Goal: Task Accomplishment & Management: Use online tool/utility

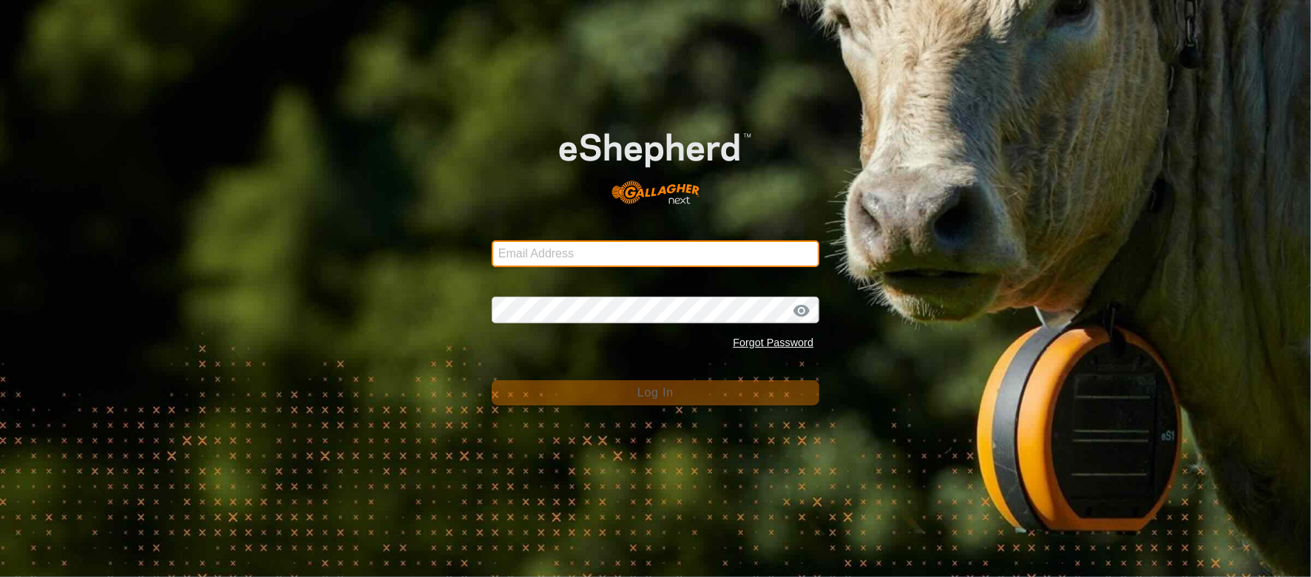
click at [711, 240] on input "Email Address" at bounding box center [656, 253] width 328 height 27
type input "[EMAIL_ADDRESS][DOMAIN_NAME]"
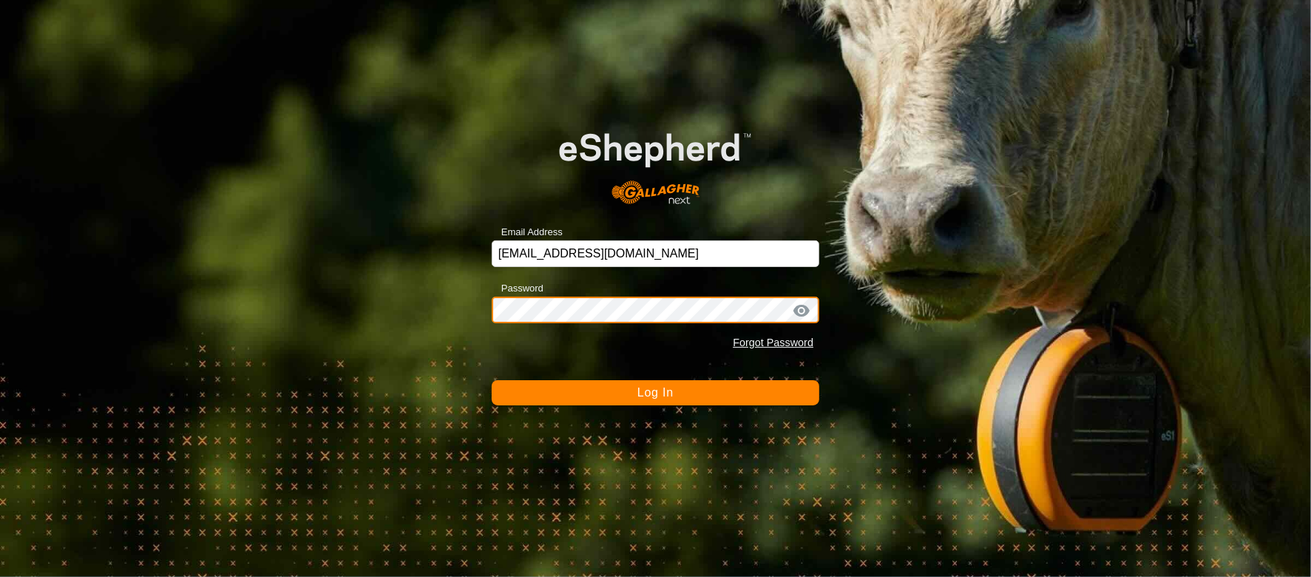
click at [492, 380] on button "Log In" at bounding box center [656, 392] width 328 height 25
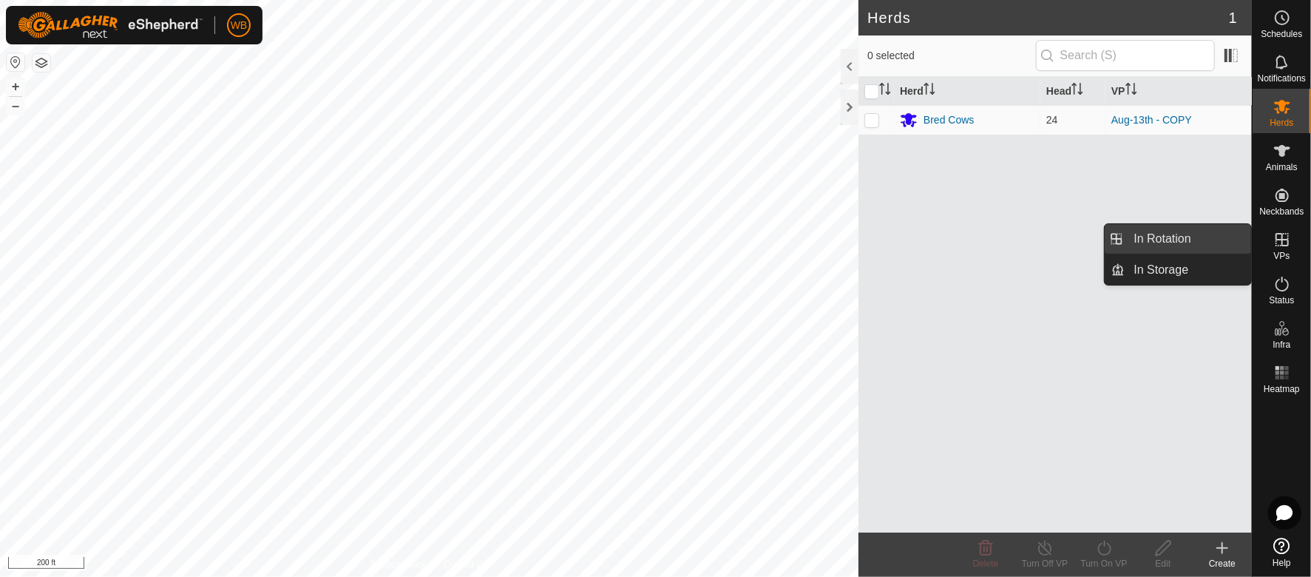
click at [1216, 233] on link "In Rotation" at bounding box center [1188, 239] width 126 height 30
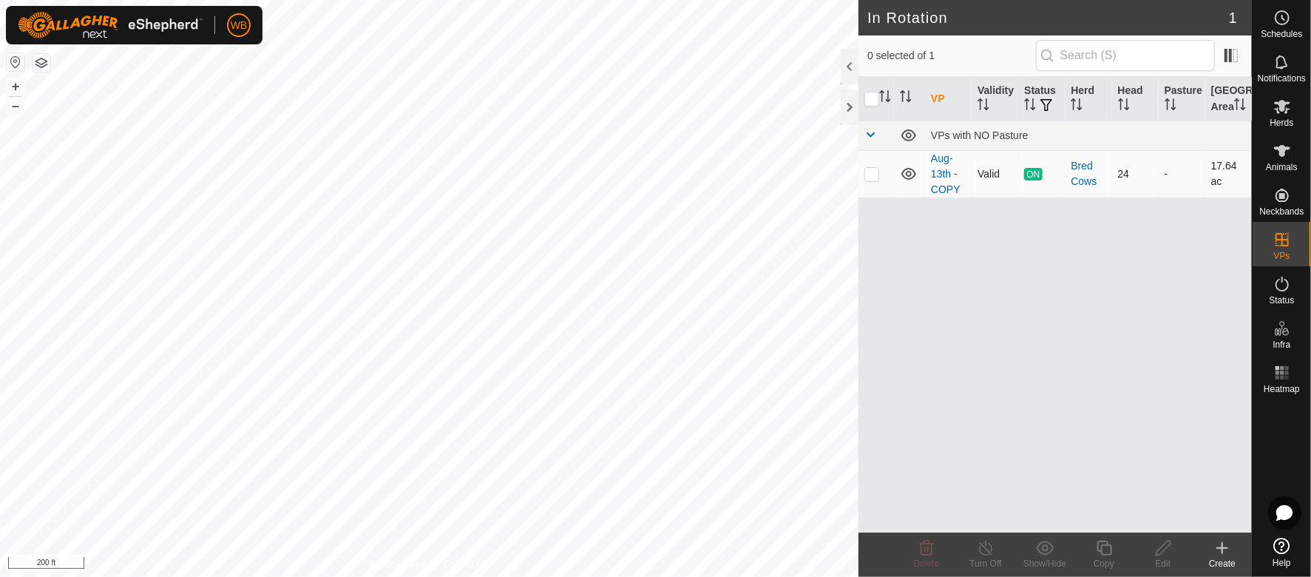
click at [874, 180] on p-checkbox at bounding box center [871, 174] width 15 height 12
checkbox input "true"
click at [1192, 410] on div "VP Validity Status Herd Head Pasture Grazing Area VPs with NO Pasture Aug-13th …" at bounding box center [1054, 304] width 393 height 455
click at [1231, 557] on div "Create" at bounding box center [1222, 563] width 59 height 13
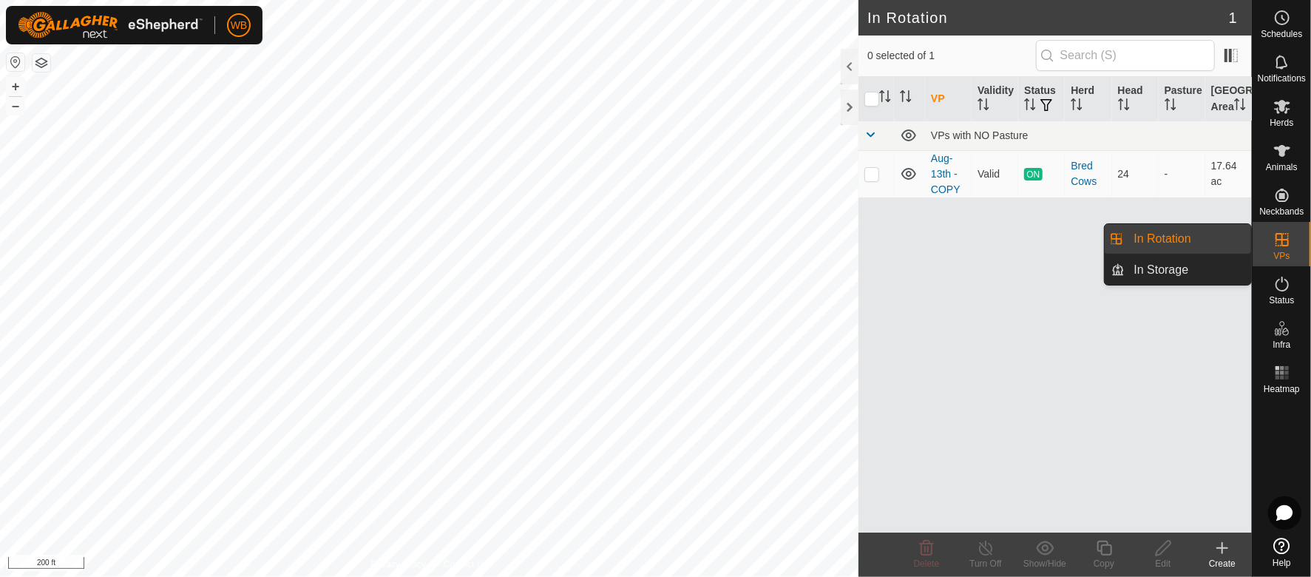
click at [1214, 240] on link "In Rotation" at bounding box center [1188, 239] width 126 height 30
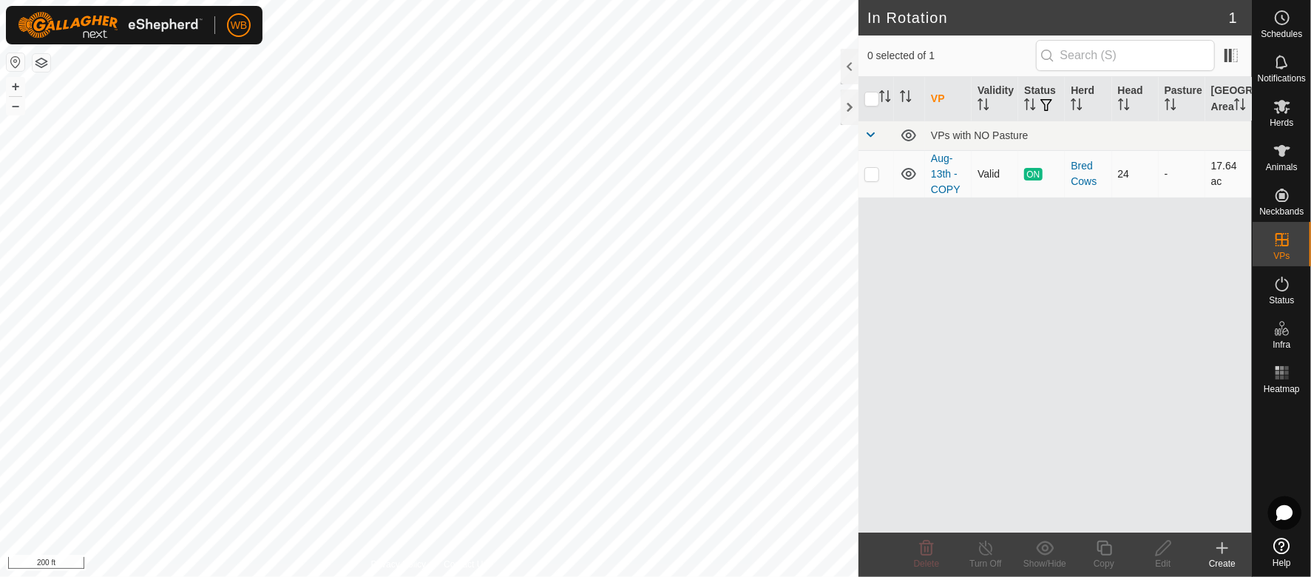
click at [874, 180] on p-checkbox at bounding box center [871, 174] width 15 height 12
checkbox input "true"
click at [1105, 549] on icon at bounding box center [1104, 548] width 18 height 18
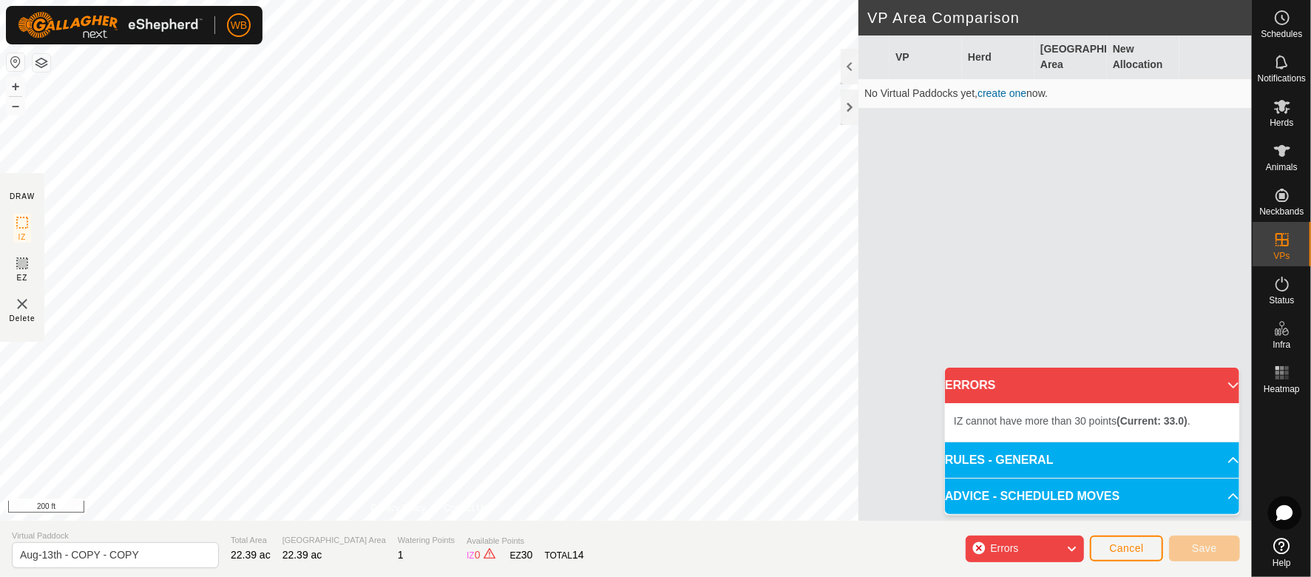
click at [1074, 546] on icon at bounding box center [1071, 548] width 12 height 19
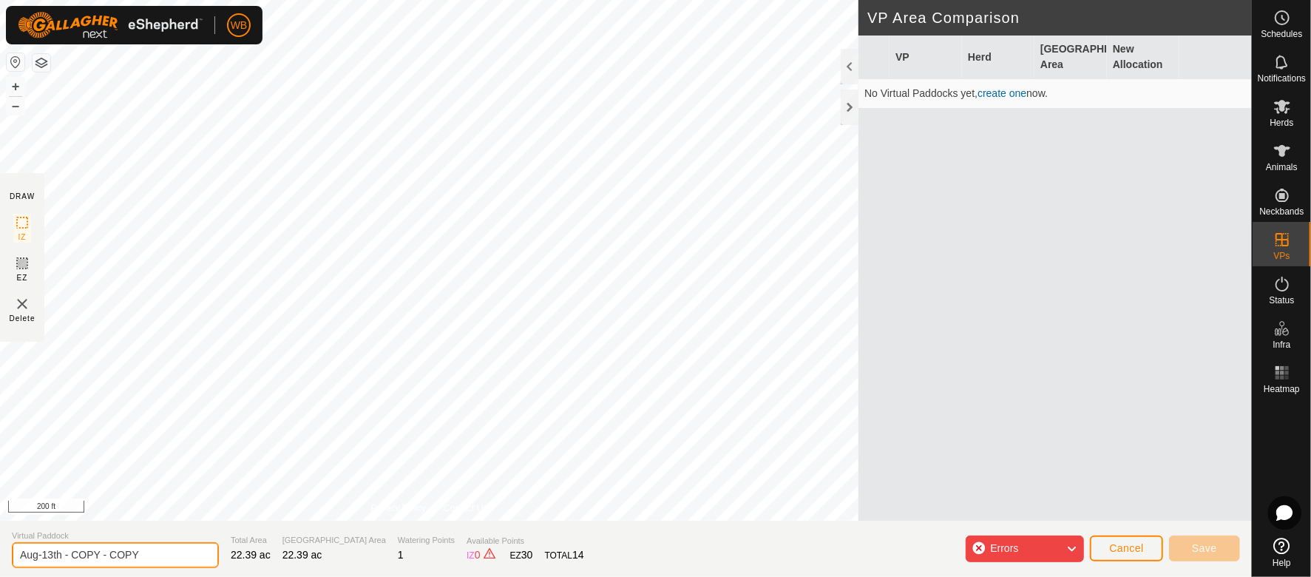
click at [146, 563] on input "Aug-13th - COPY - COPY" at bounding box center [115, 555] width 207 height 26
type input "Aug-15"
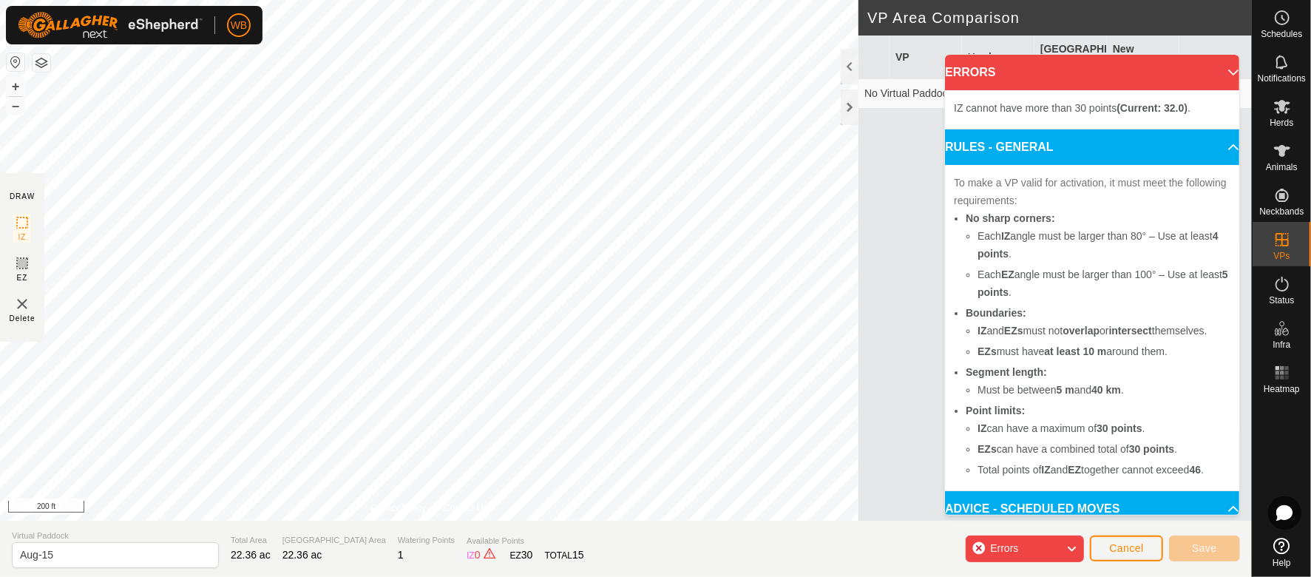
click at [1207, 68] on p-accordion-header "ERRORS" at bounding box center [1092, 72] width 294 height 35
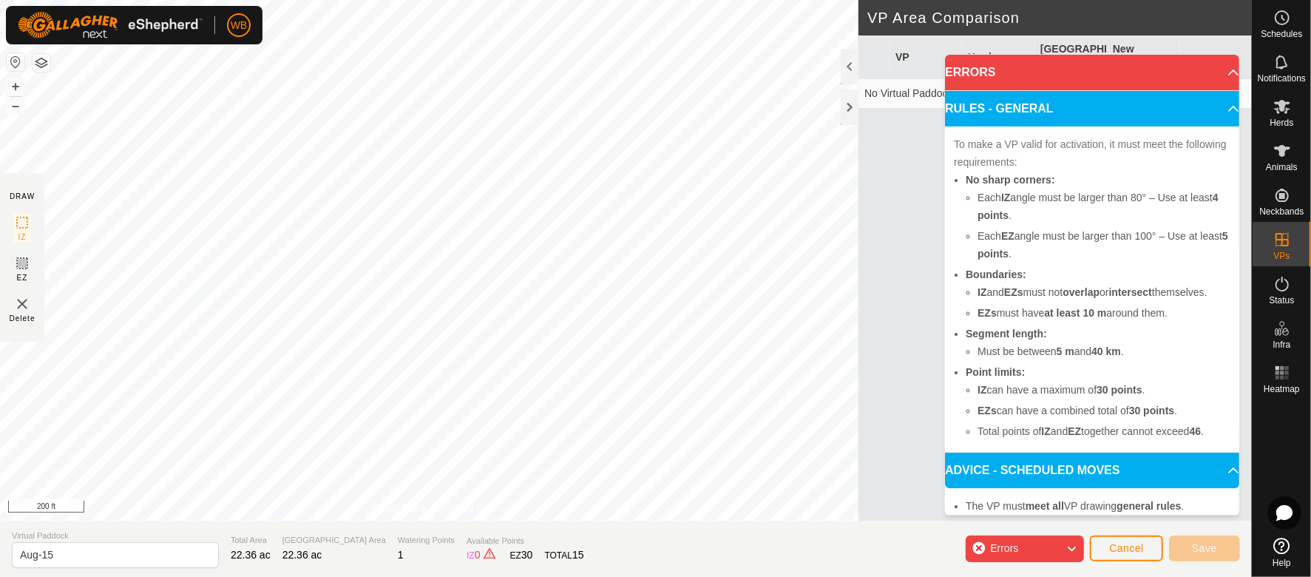
click at [1216, 70] on p-accordion-header "ERRORS" at bounding box center [1092, 72] width 294 height 35
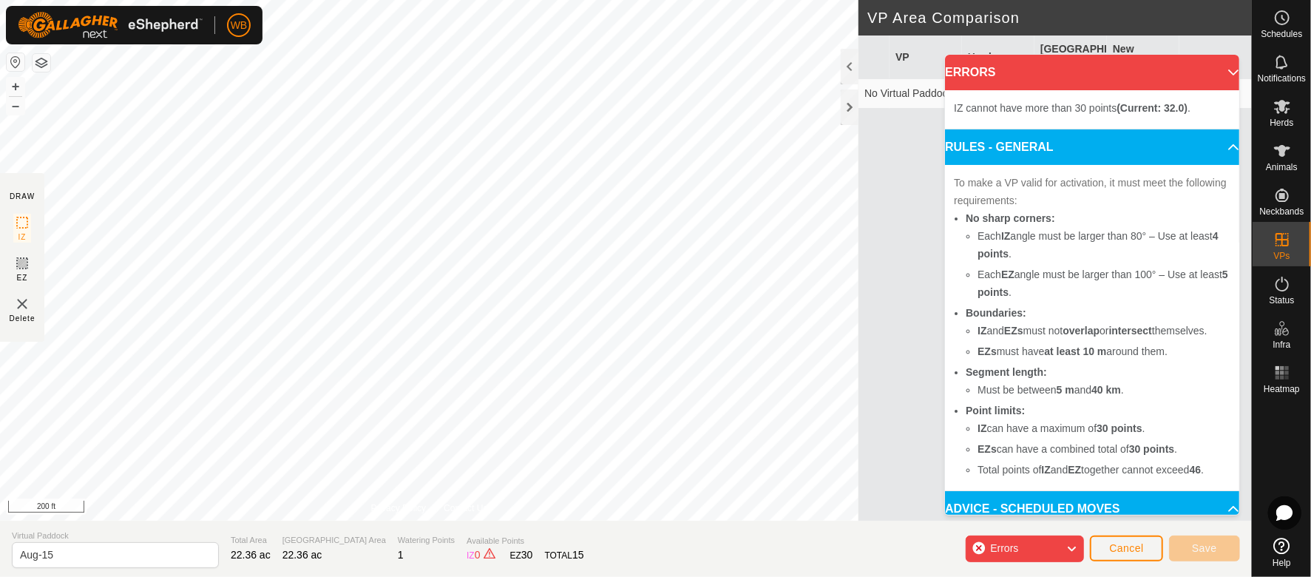
click at [1209, 149] on p-accordion-header "RULES - GENERAL" at bounding box center [1092, 146] width 294 height 35
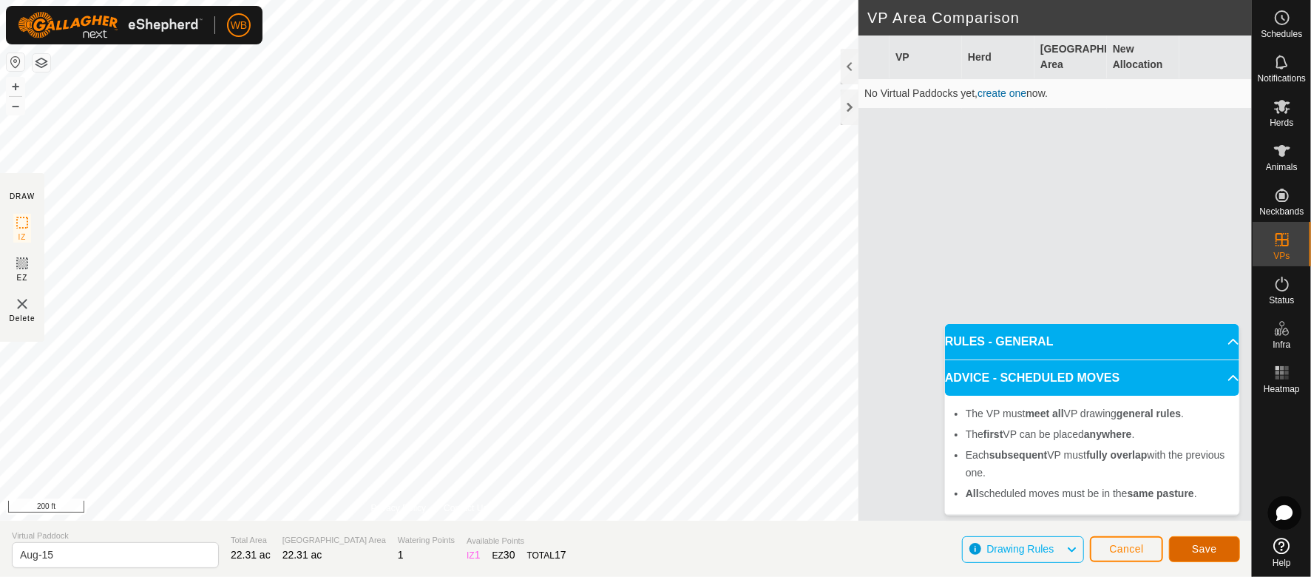
click at [1211, 549] on span "Save" at bounding box center [1204, 549] width 25 height 12
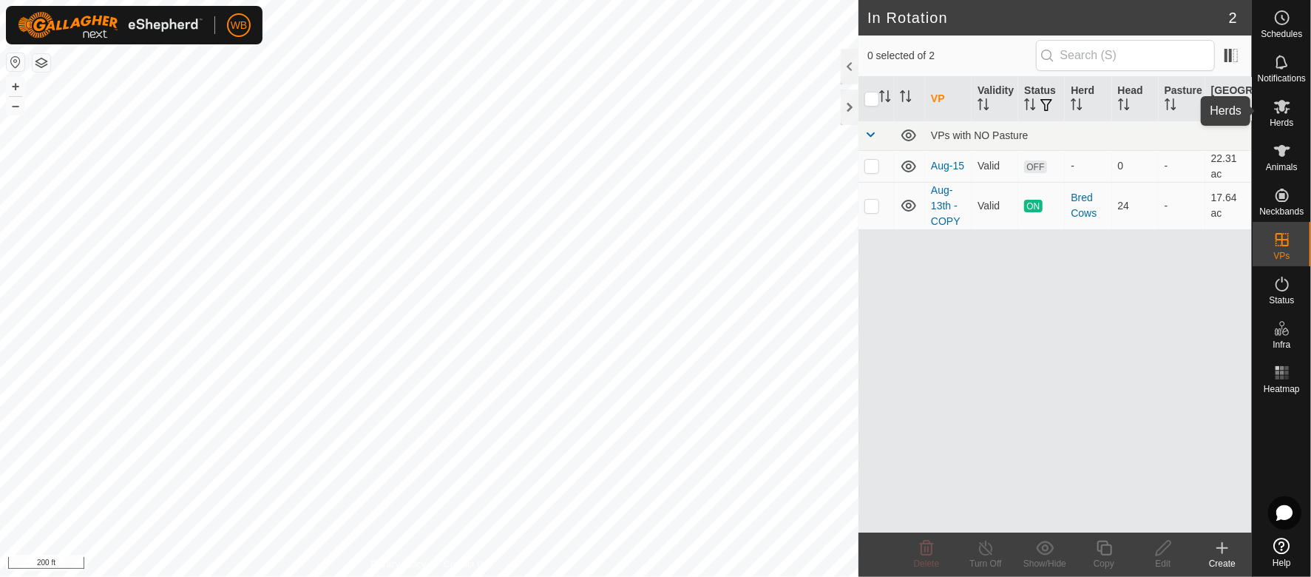
click at [1285, 107] on icon at bounding box center [1282, 107] width 18 height 18
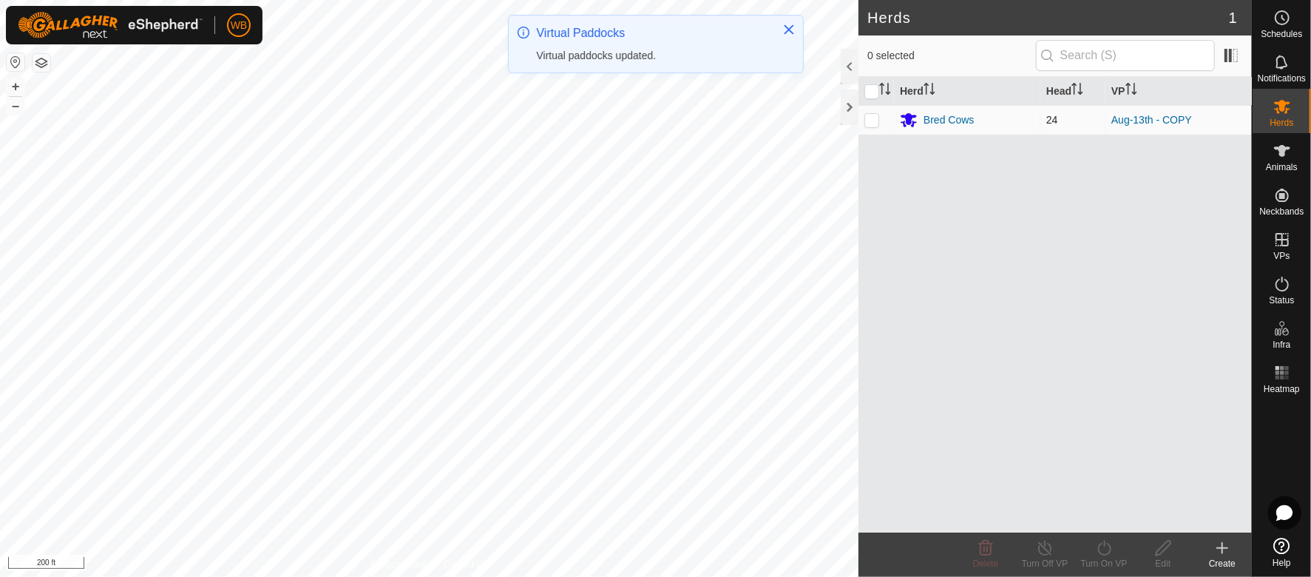
click at [874, 122] on p-checkbox at bounding box center [871, 120] width 15 height 12
checkbox input "true"
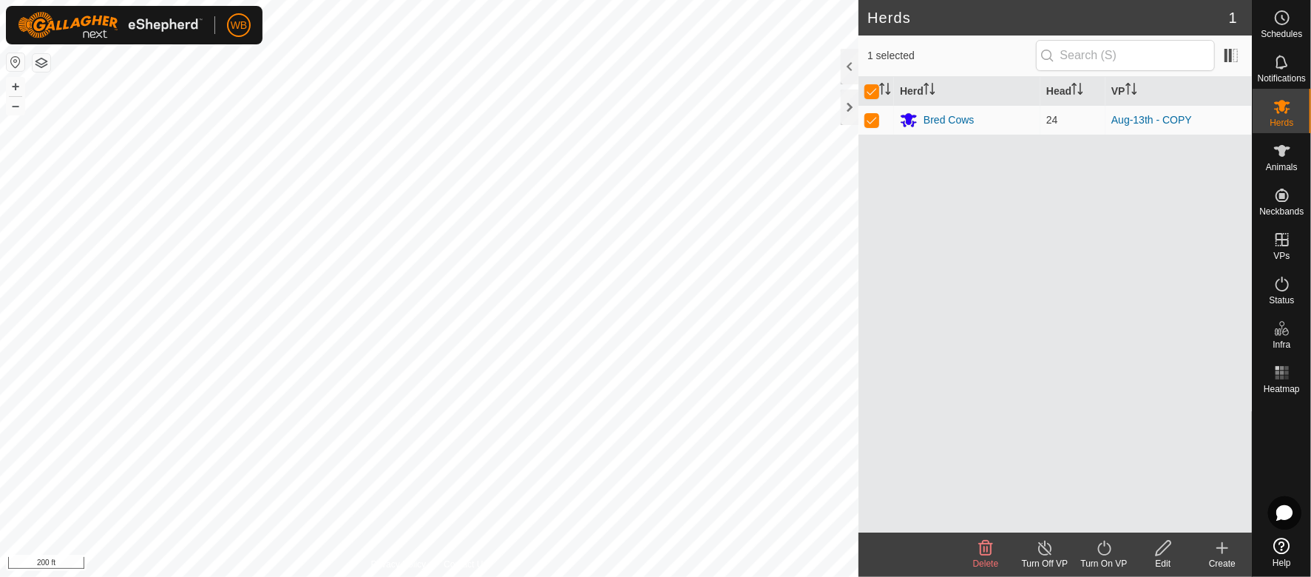
click at [1105, 557] on div "Turn On VP" at bounding box center [1103, 563] width 59 height 13
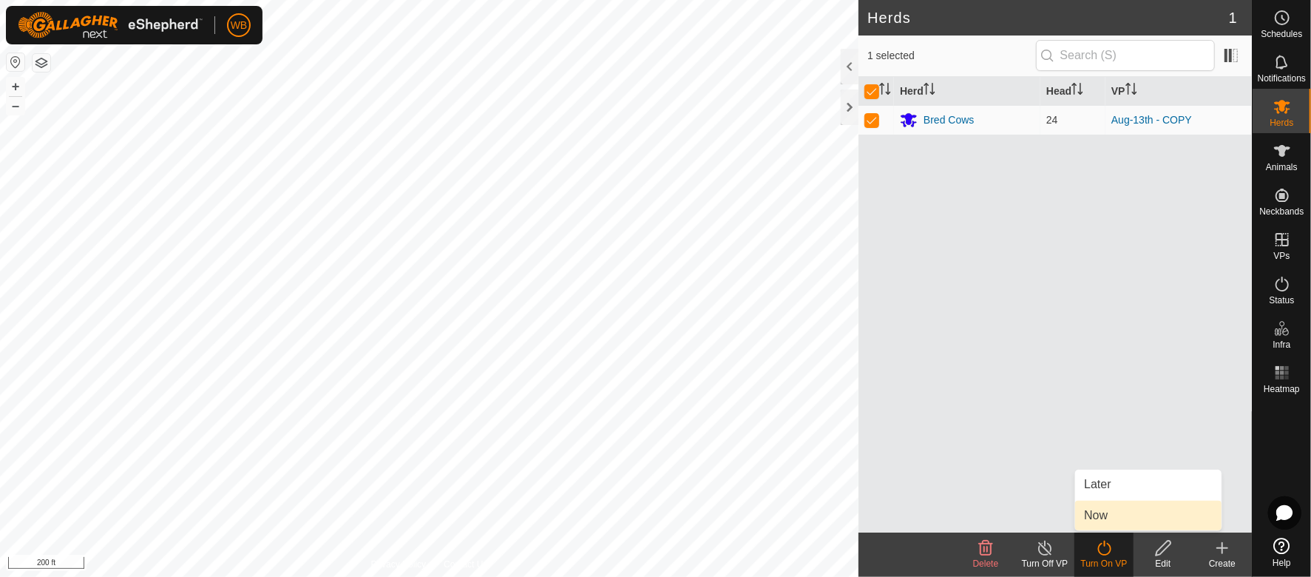
click at [1105, 512] on link "Now" at bounding box center [1148, 516] width 146 height 30
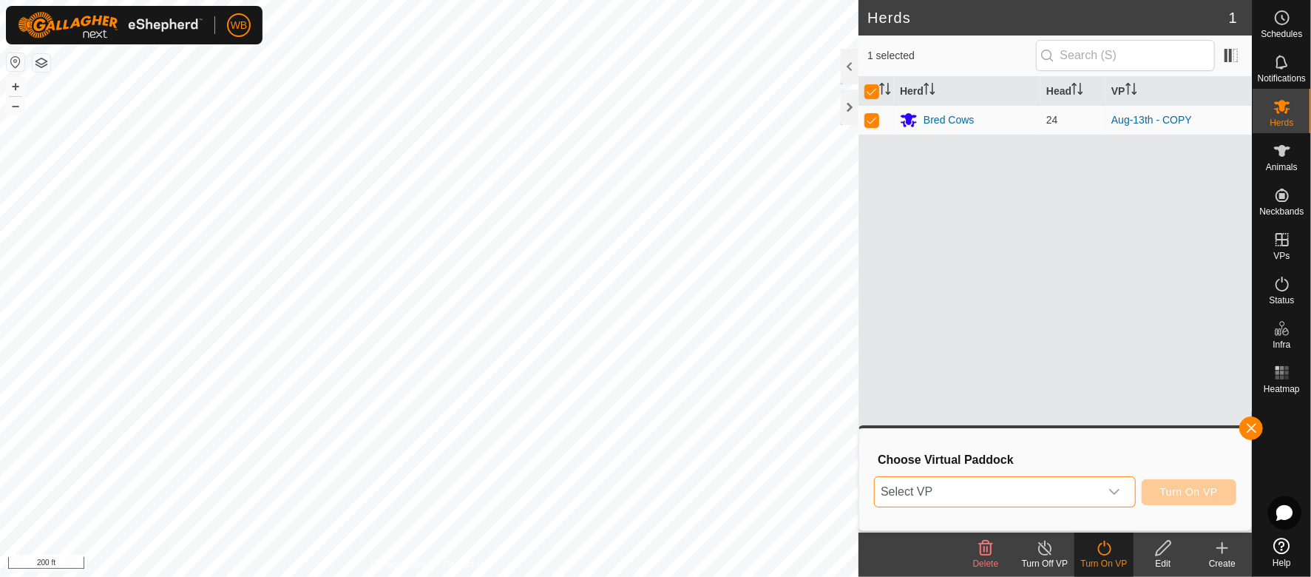
click at [1083, 486] on span "Select VP" at bounding box center [987, 492] width 225 height 30
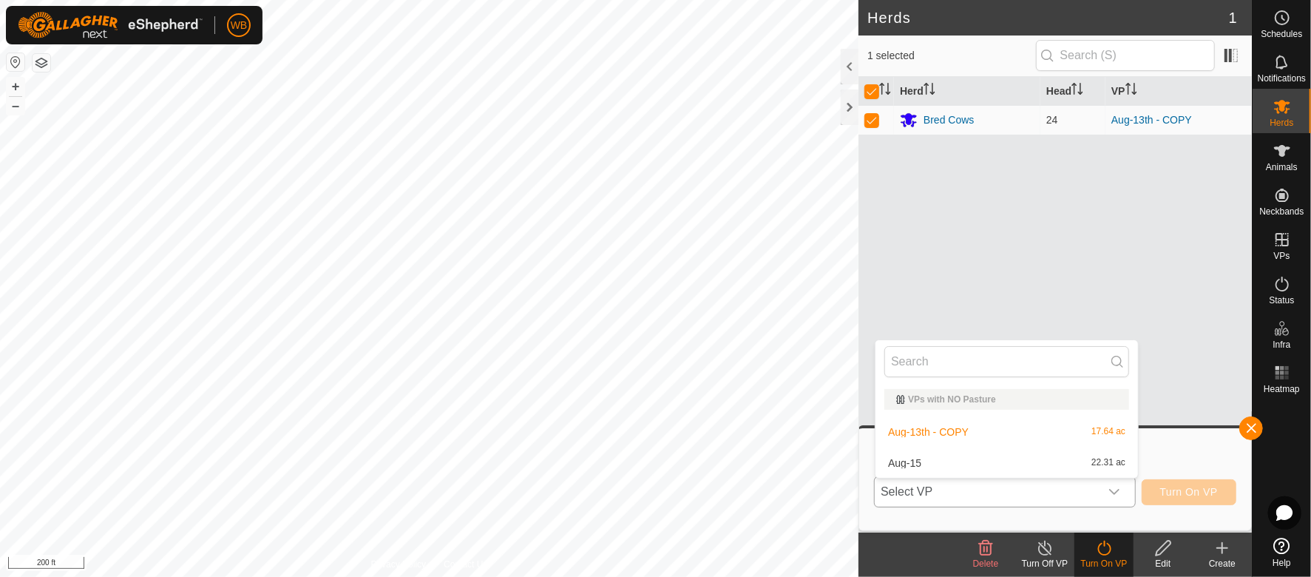
click at [1034, 469] on li "Aug-15 22.31 ac" at bounding box center [1006, 463] width 262 height 30
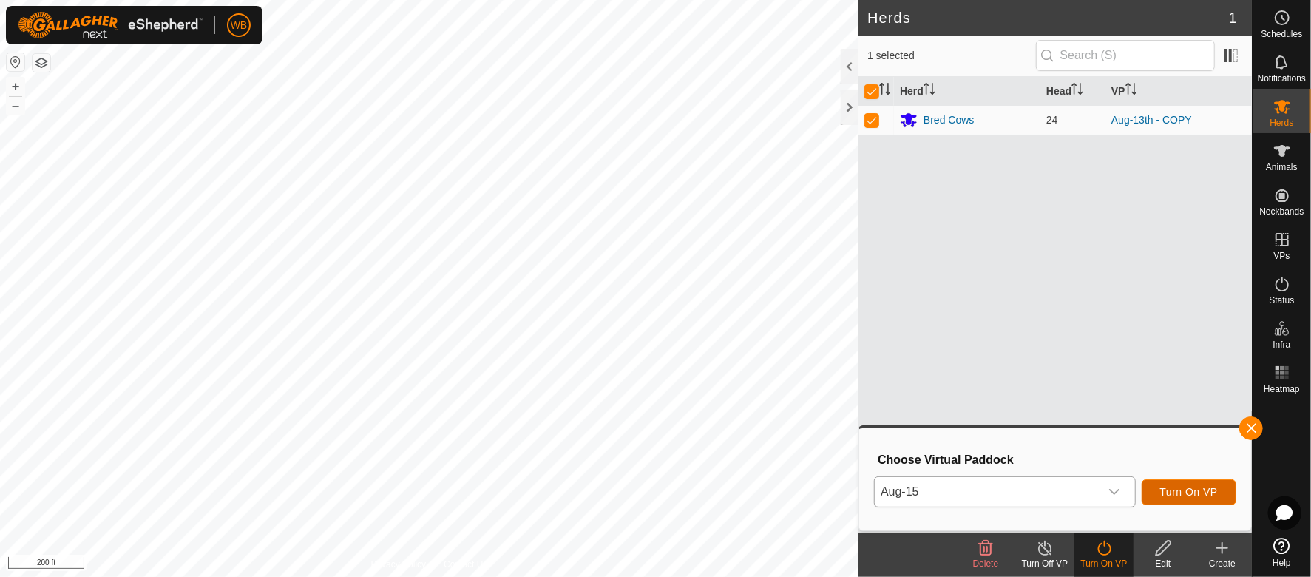
click at [1184, 489] on span "Turn On VP" at bounding box center [1189, 492] width 58 height 12
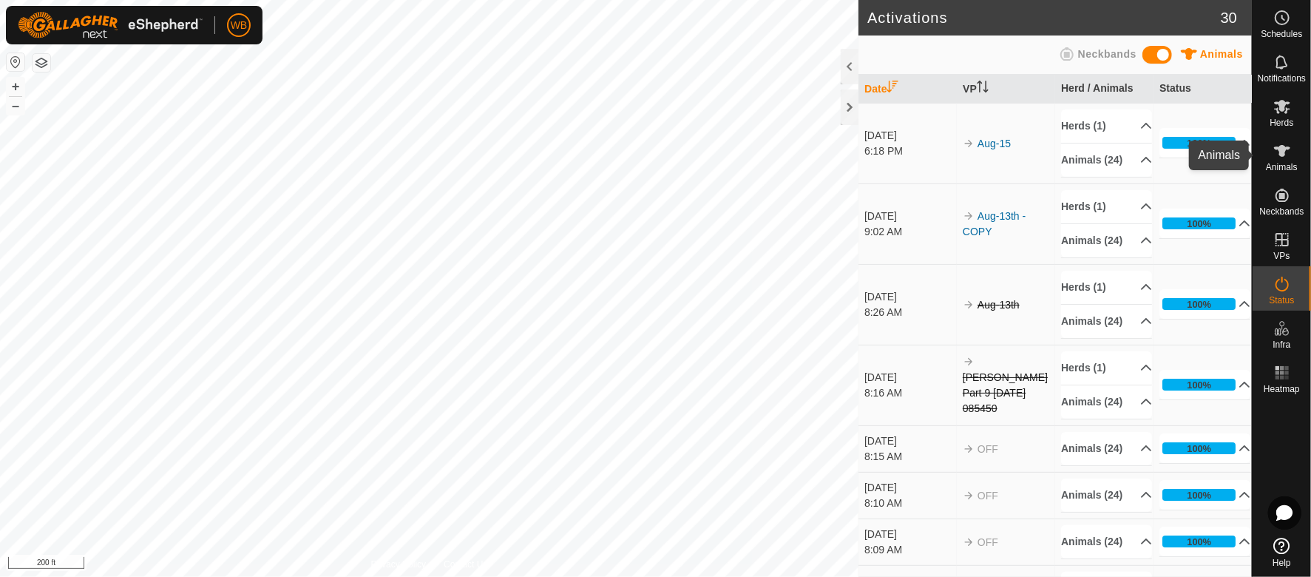
click at [1285, 150] on icon at bounding box center [1282, 151] width 18 height 18
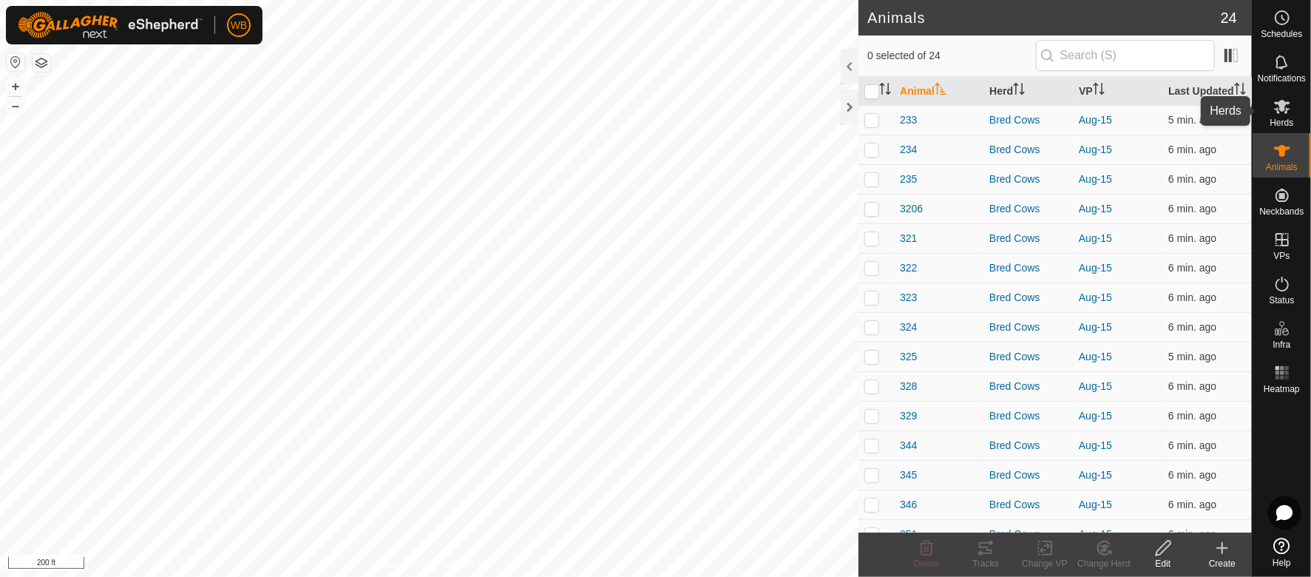
click at [1290, 106] on icon at bounding box center [1282, 107] width 18 height 18
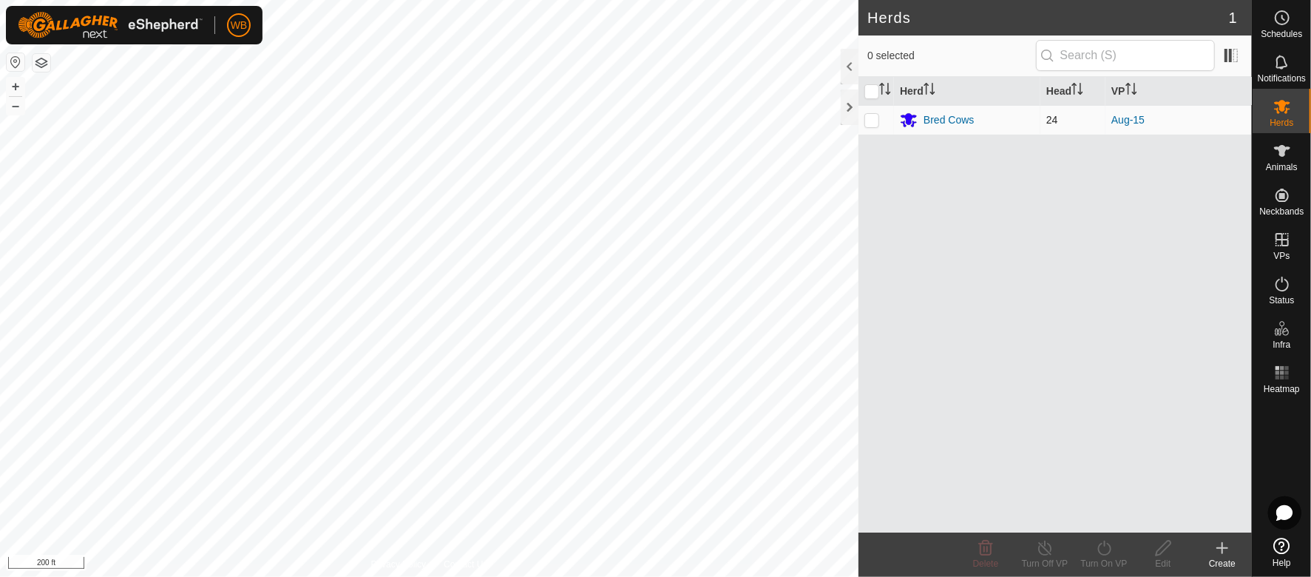
click at [869, 126] on p-tablecheckbox at bounding box center [871, 120] width 15 height 12
checkbox input "true"
click at [1105, 559] on div "Turn On VP" at bounding box center [1103, 563] width 59 height 13
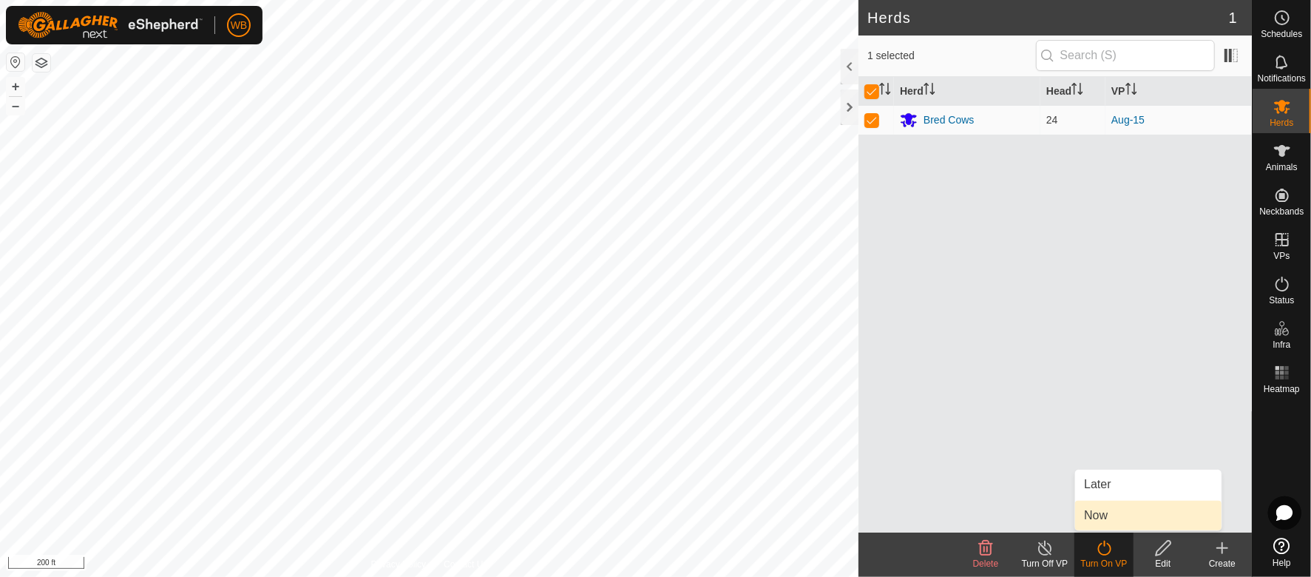
click at [1111, 507] on link "Now" at bounding box center [1148, 516] width 146 height 30
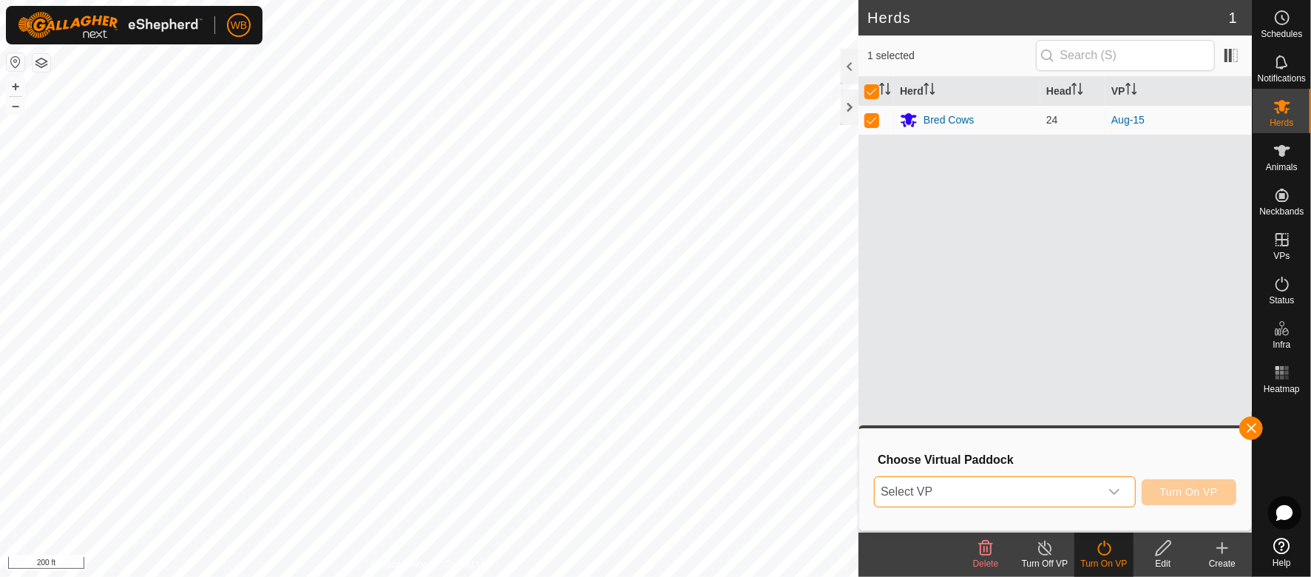
click at [1083, 498] on span "Select VP" at bounding box center [987, 492] width 225 height 30
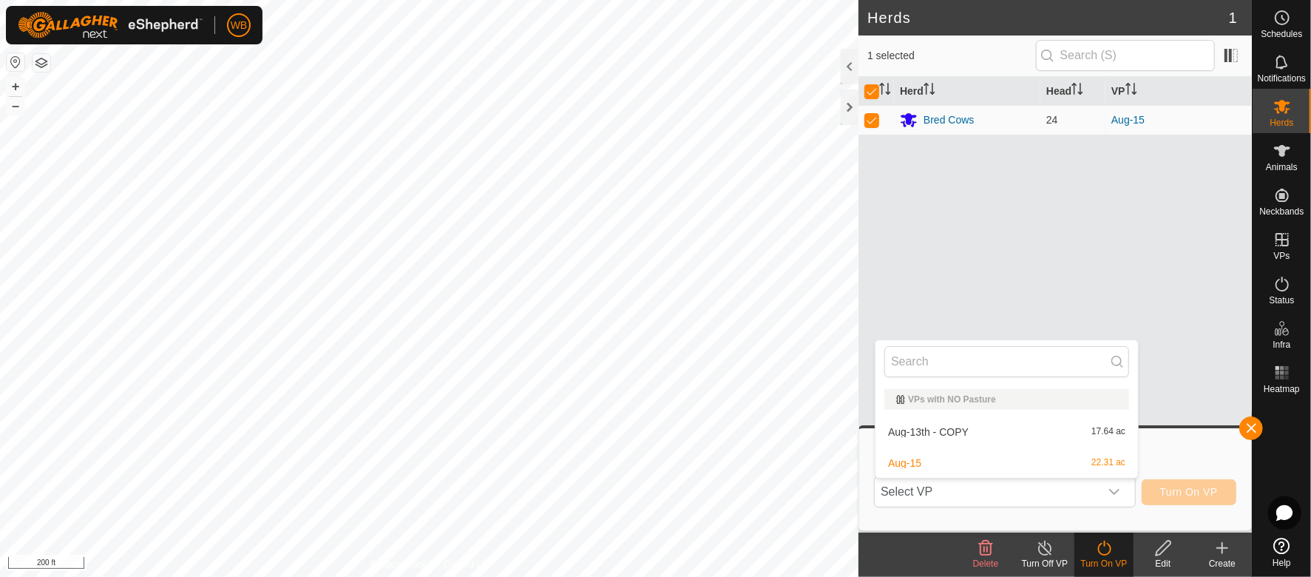
click at [977, 298] on div "Herd Head VP Bred Cows 24 Aug-15" at bounding box center [1054, 304] width 393 height 455
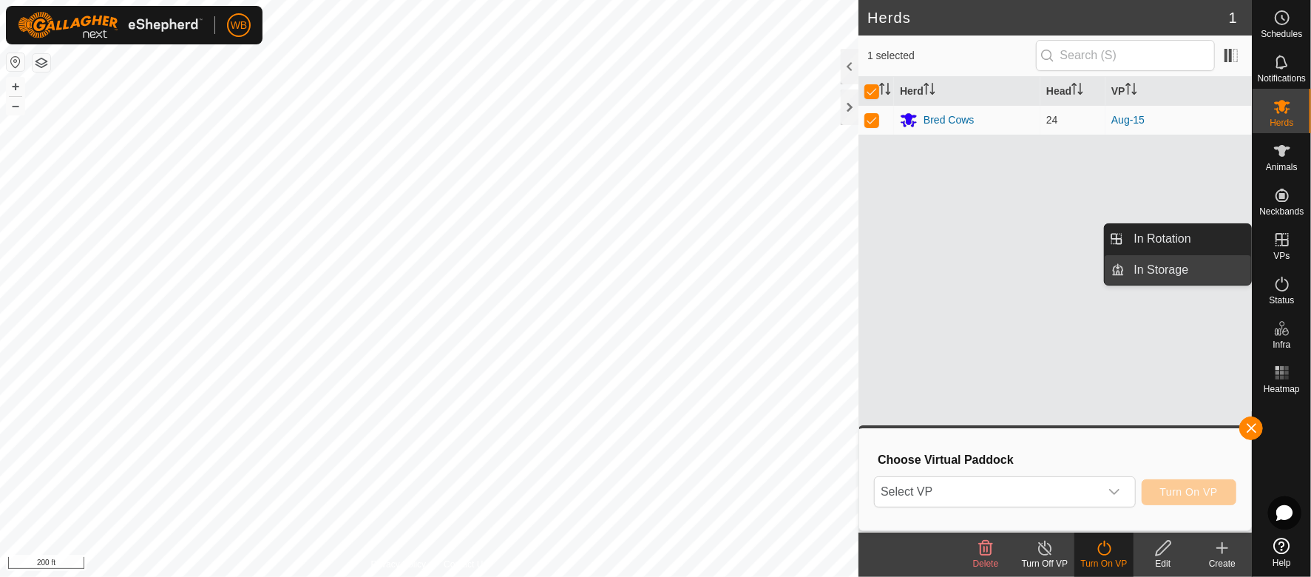
click at [1196, 278] on link "In Storage" at bounding box center [1188, 270] width 126 height 30
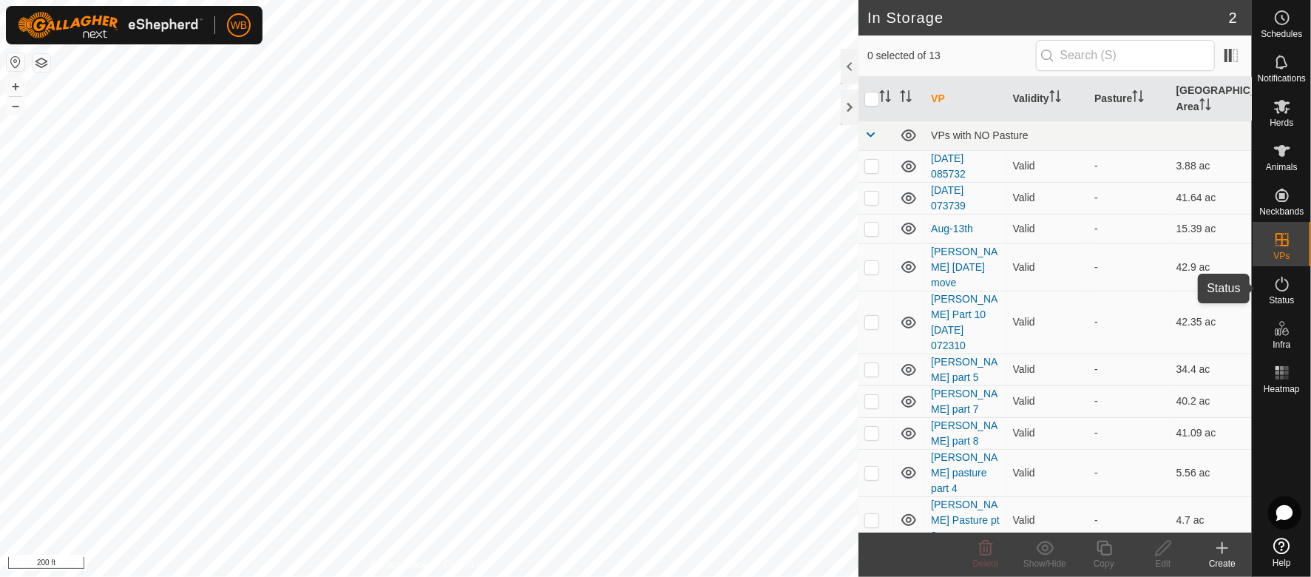
click at [1281, 281] on icon at bounding box center [1282, 284] width 18 height 18
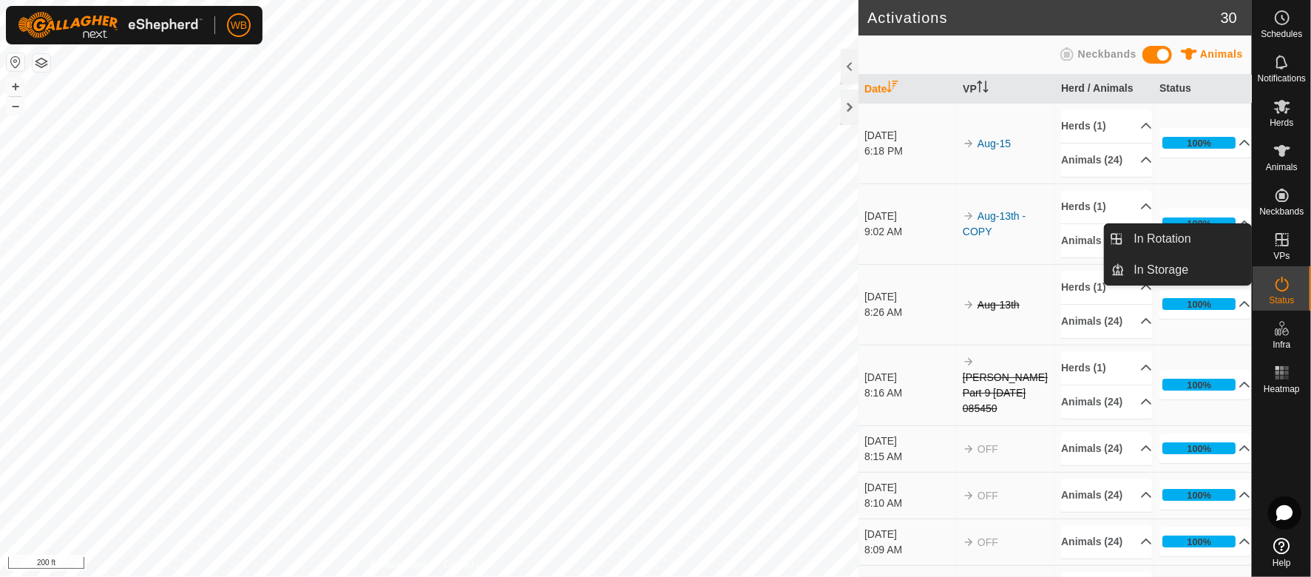
click at [1275, 251] on span "VPs" at bounding box center [1281, 255] width 16 height 9
click at [1157, 226] on link "In Rotation" at bounding box center [1188, 239] width 126 height 30
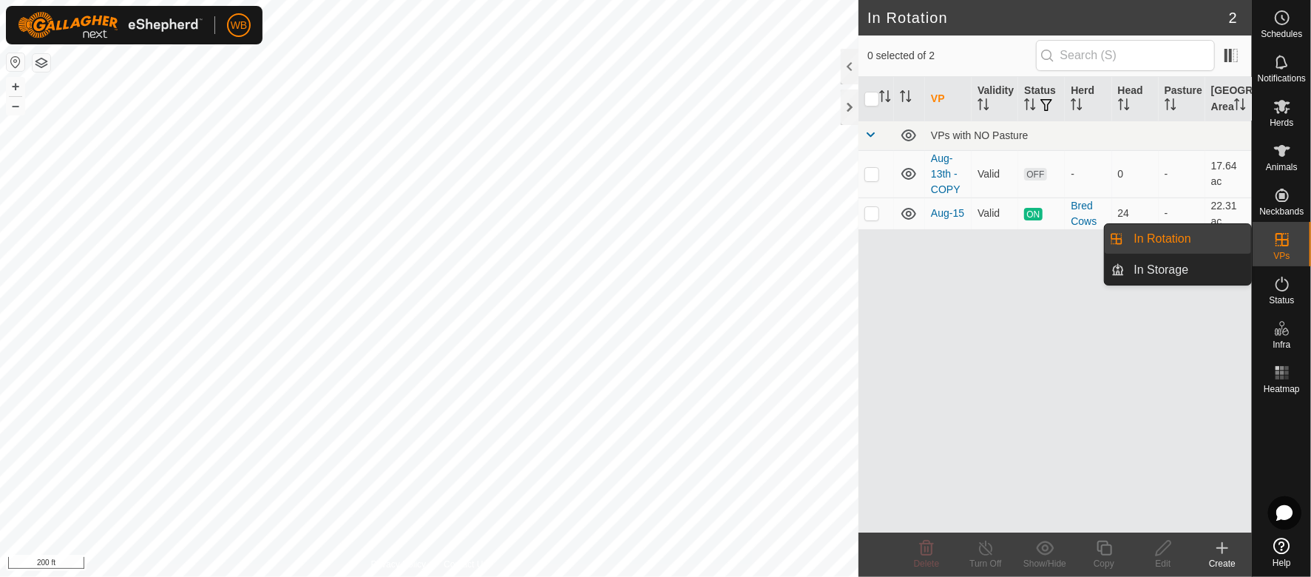
click at [1285, 246] on icon at bounding box center [1282, 240] width 18 height 18
click at [1229, 271] on link "In Storage" at bounding box center [1188, 270] width 126 height 30
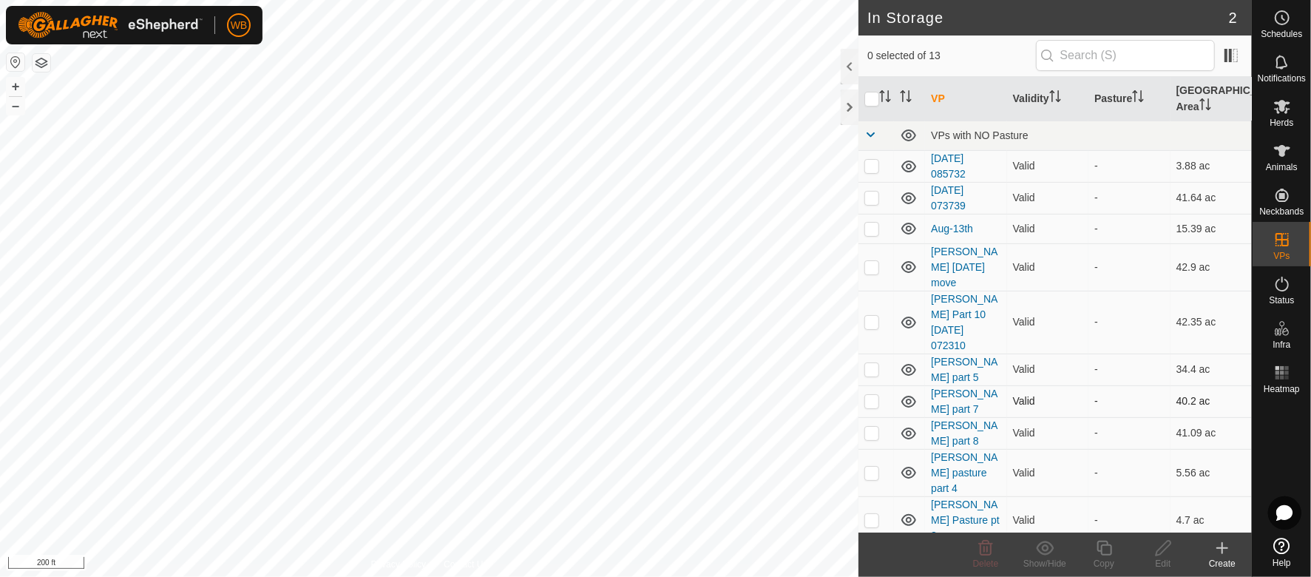
click at [940, 355] on div "In Storage 2 0 selected of 13 VP Validity Pasture Grazing Area VPs with NO Past…" at bounding box center [626, 288] width 1252 height 577
click at [1283, 118] on span "Herds" at bounding box center [1281, 122] width 24 height 9
